Goal: Find specific page/section

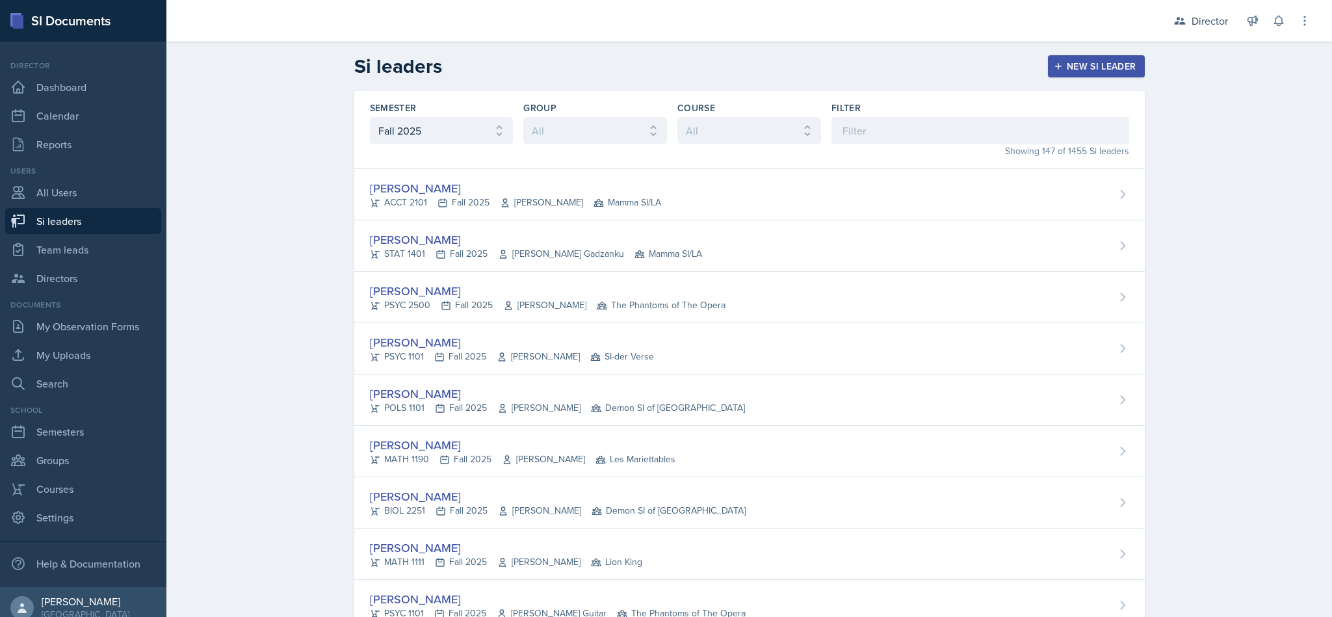
select select "2bed604d-1099-4043-b1bc-2365e8740244"
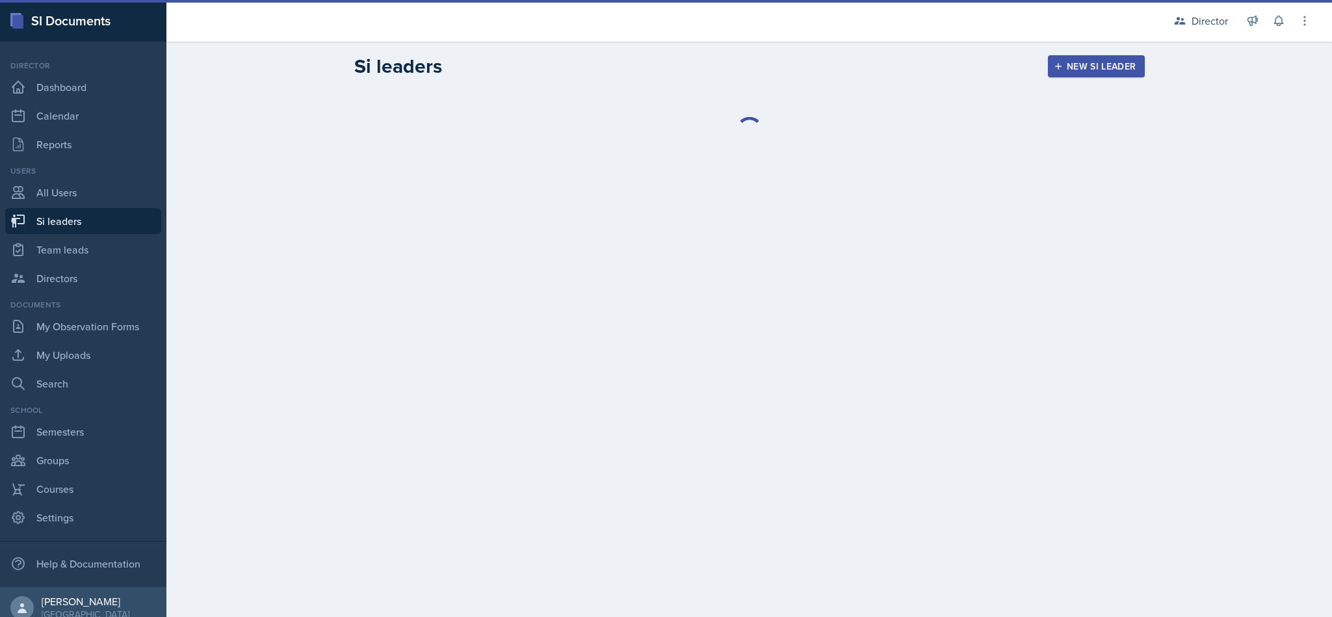
select select "2bed604d-1099-4043-b1bc-2365e8740244"
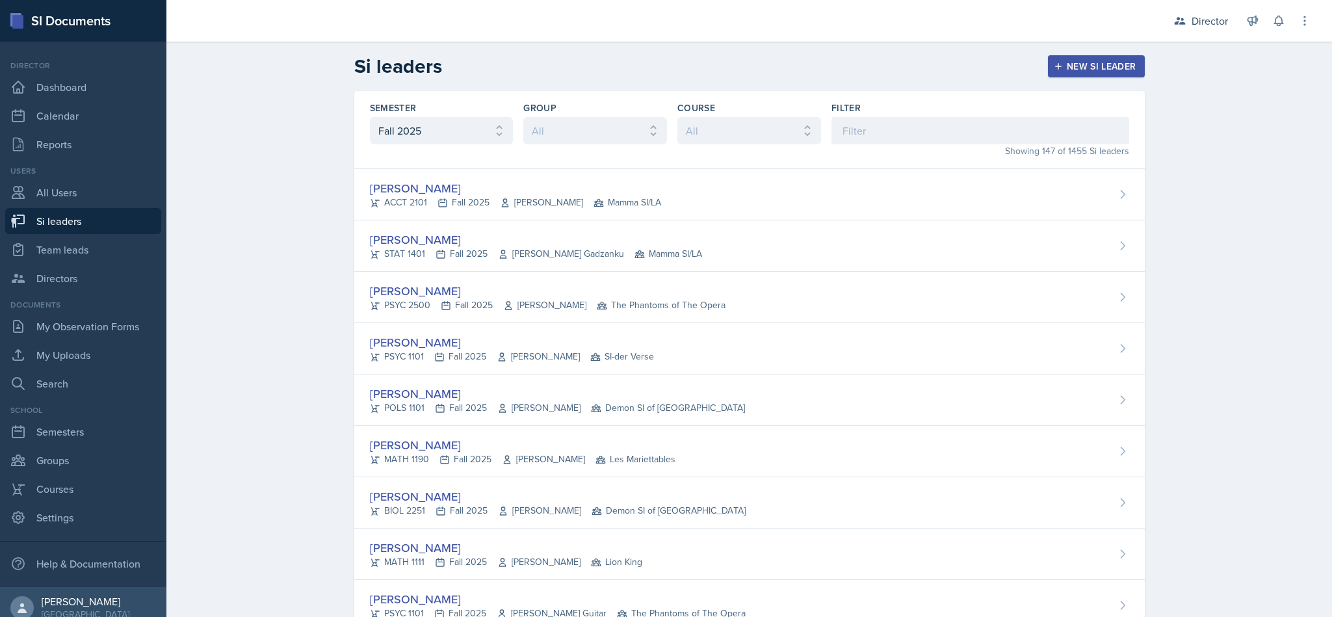
click at [1219, 20] on div "Director" at bounding box center [1210, 21] width 36 height 16
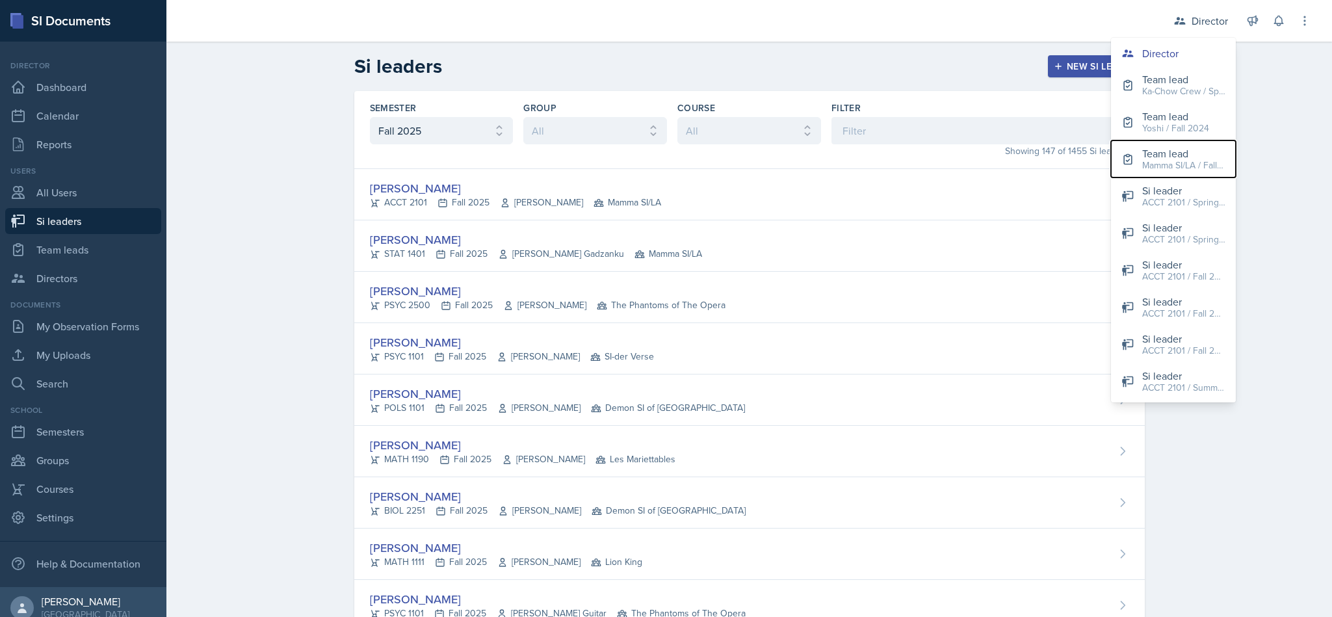
click at [1177, 162] on div "Mamma SI/LA / Fall 2025" at bounding box center [1183, 166] width 83 height 14
